Goal: Transaction & Acquisition: Book appointment/travel/reservation

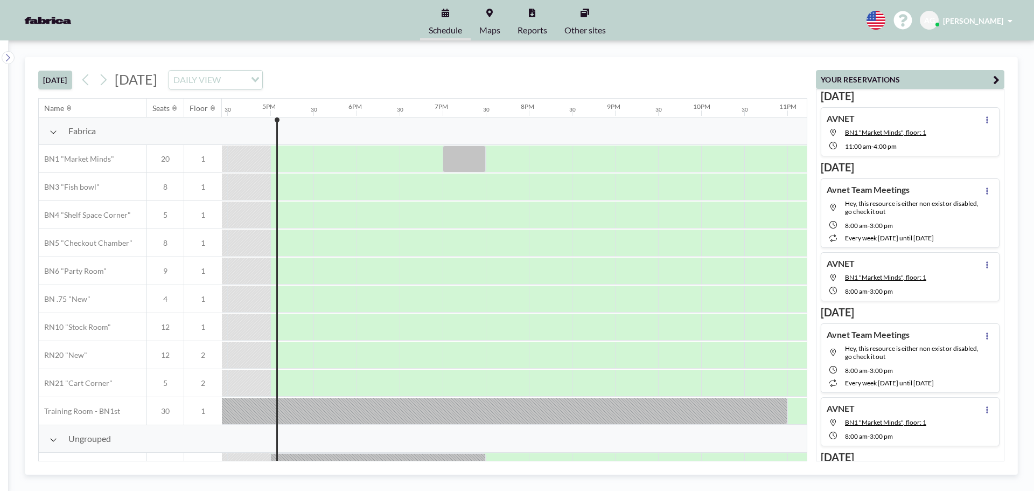
scroll to position [0, 1422]
click at [105, 84] on icon at bounding box center [104, 79] width 6 height 11
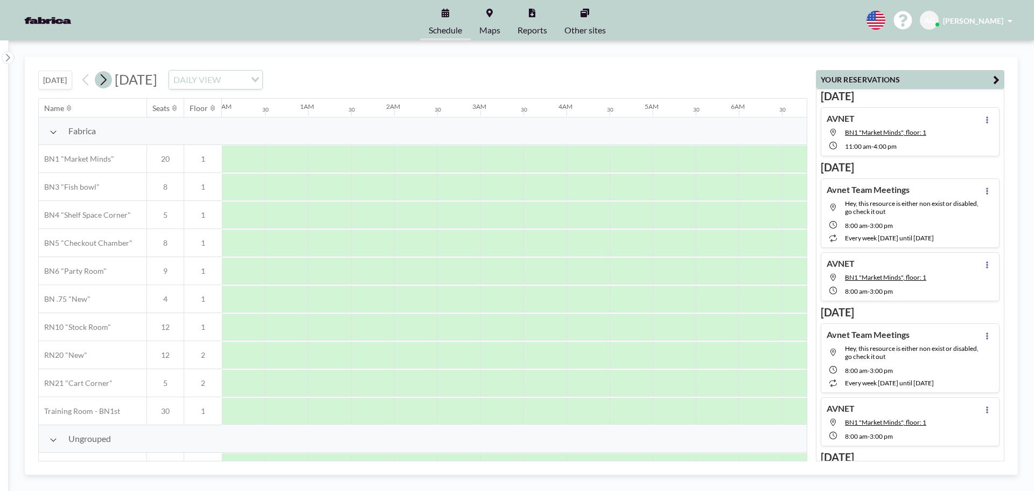
click at [105, 84] on icon at bounding box center [104, 79] width 6 height 11
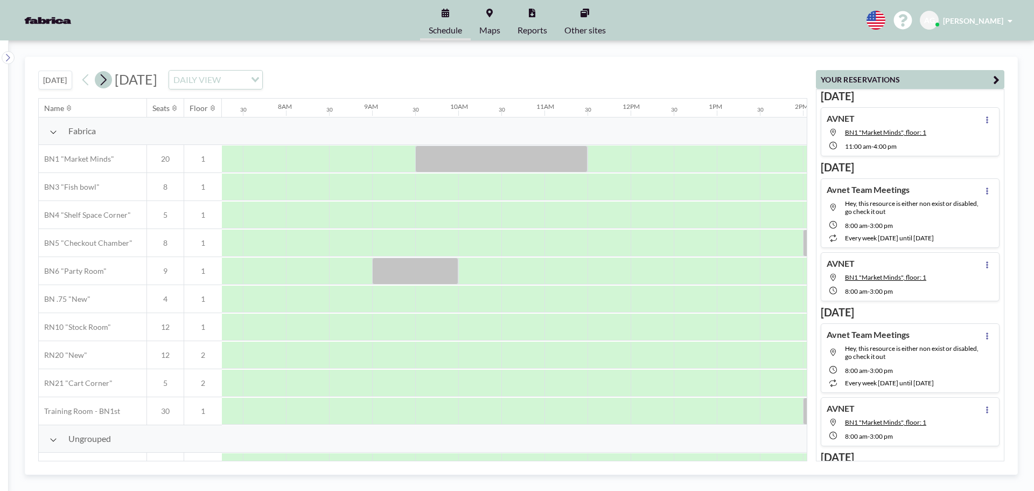
scroll to position [0, 646]
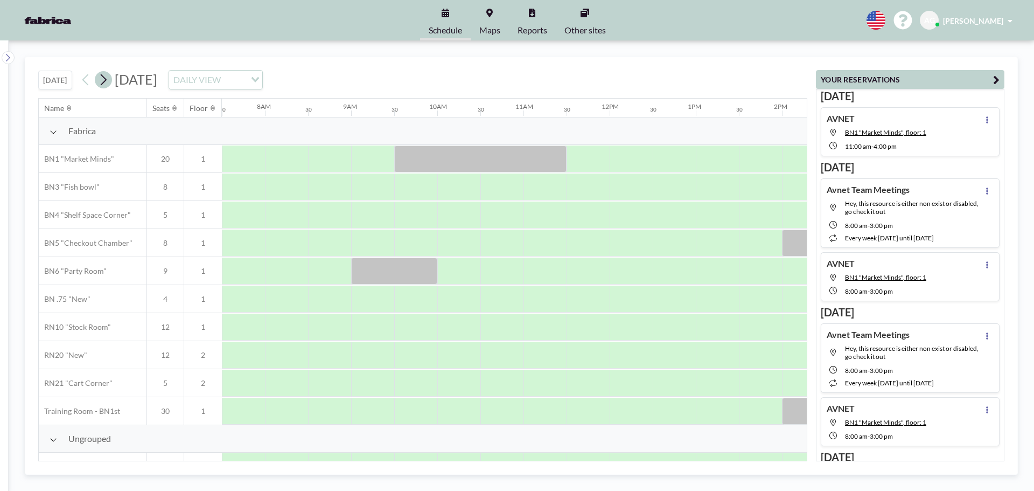
click at [105, 84] on icon at bounding box center [104, 79] width 6 height 11
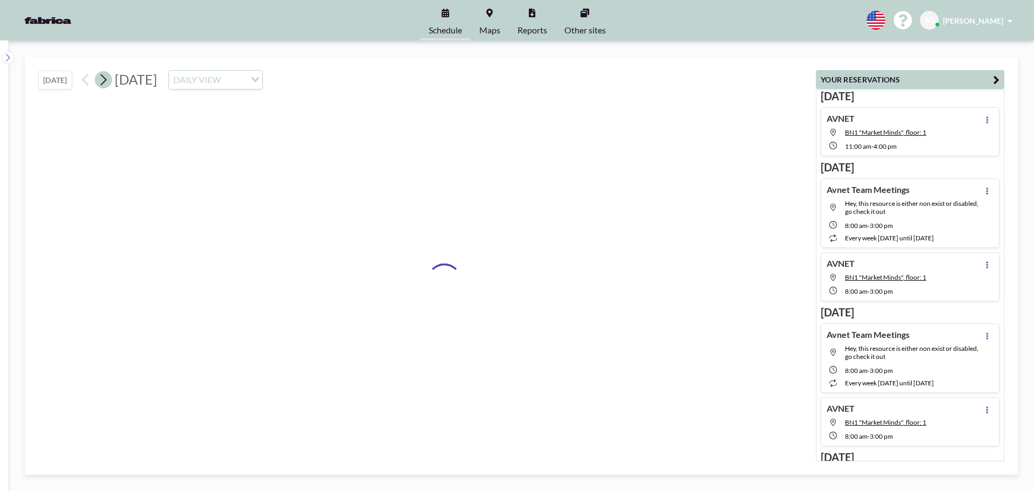
click at [105, 84] on icon at bounding box center [104, 79] width 6 height 11
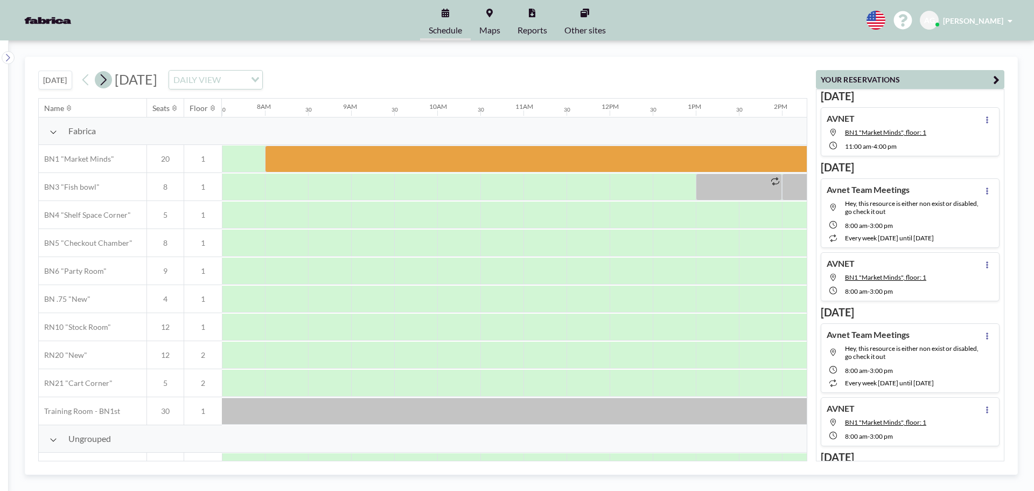
click at [105, 84] on icon at bounding box center [104, 79] width 6 height 11
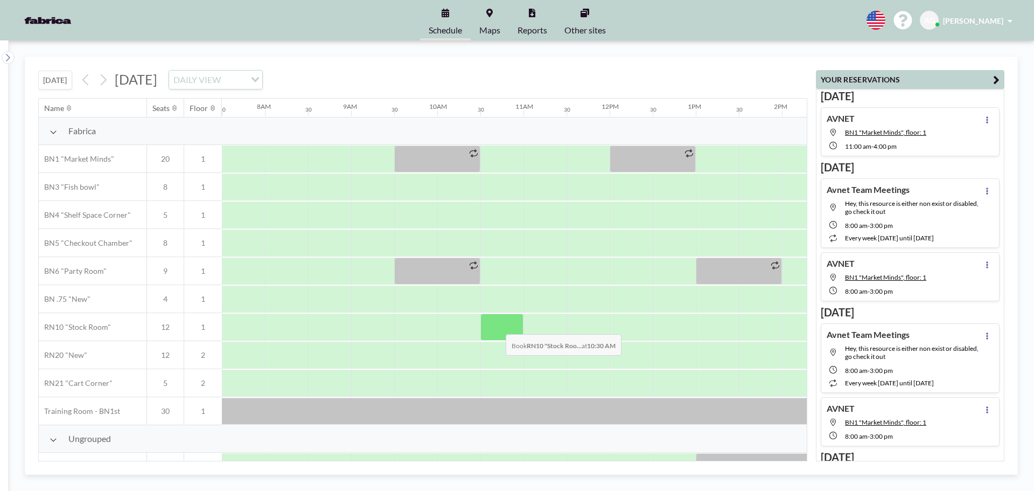
click at [497, 326] on div at bounding box center [502, 327] width 43 height 27
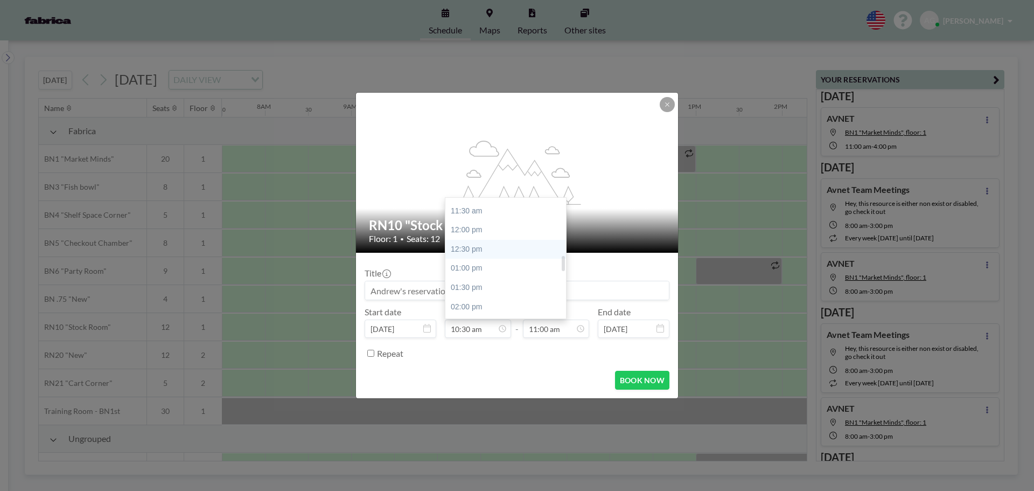
scroll to position [456, 0]
click at [469, 270] on div "01:30 pm" at bounding box center [509, 268] width 126 height 19
type input "01:30 pm"
type input "02:00 pm"
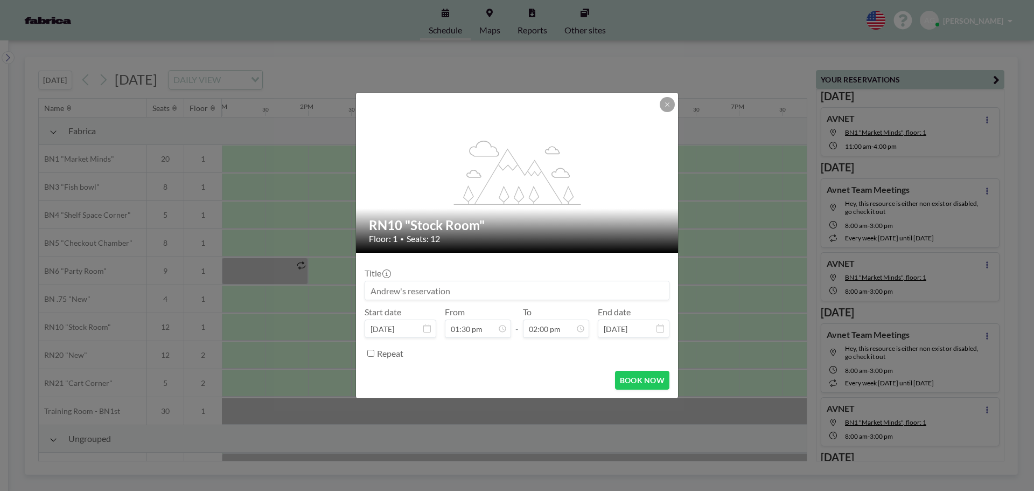
scroll to position [518, 0]
click at [407, 288] on input at bounding box center [517, 290] width 304 height 18
type input "Avnet"
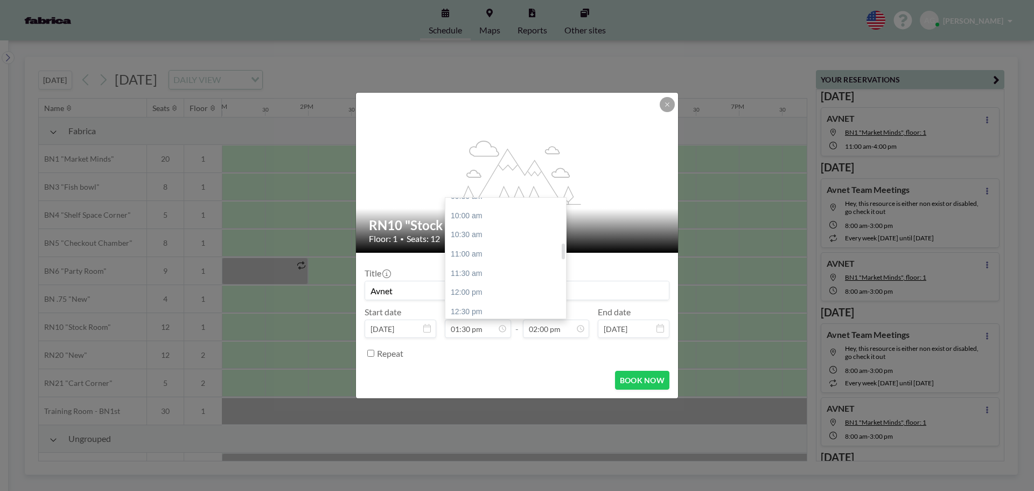
scroll to position [356, 0]
click at [469, 252] on div "10:30 am" at bounding box center [509, 253] width 126 height 19
type input "10:30 am"
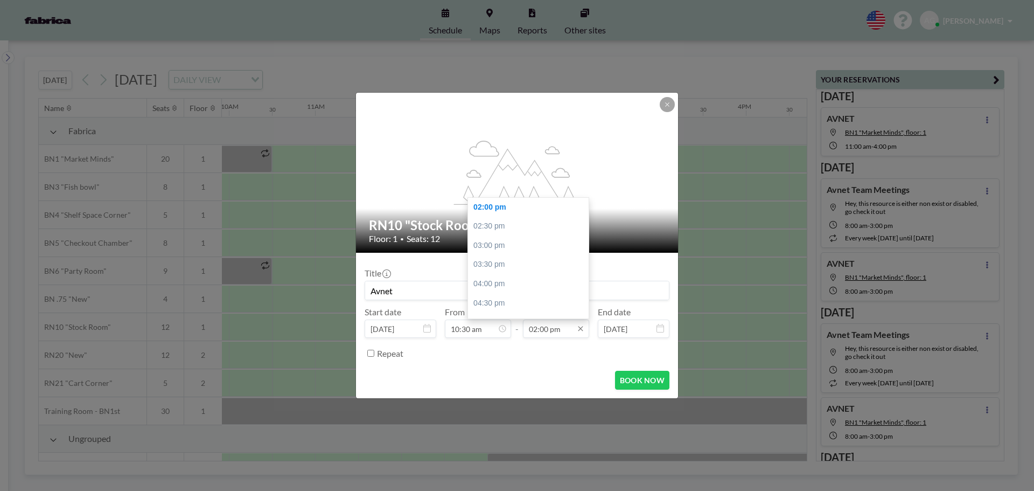
scroll to position [0, 862]
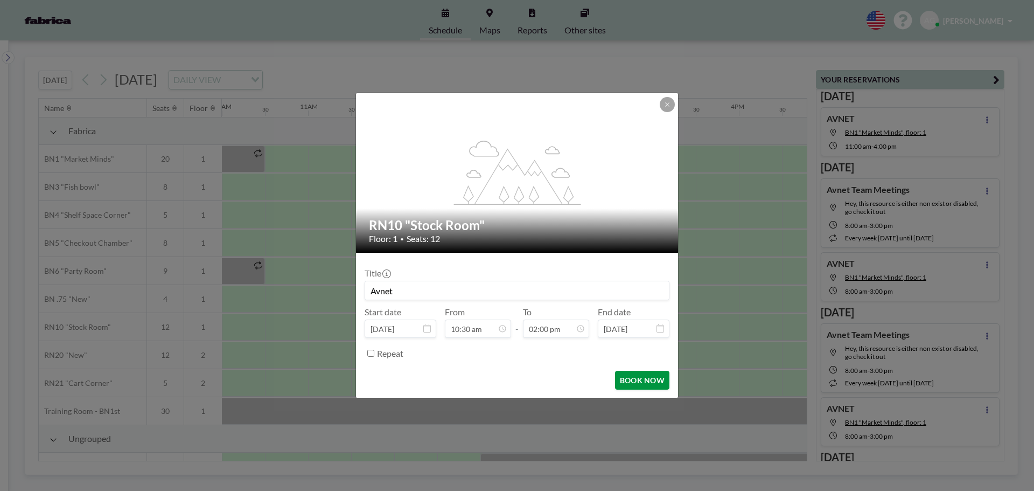
click at [638, 382] on button "BOOK NOW" at bounding box center [642, 380] width 54 height 19
